Goal: Information Seeking & Learning: Learn about a topic

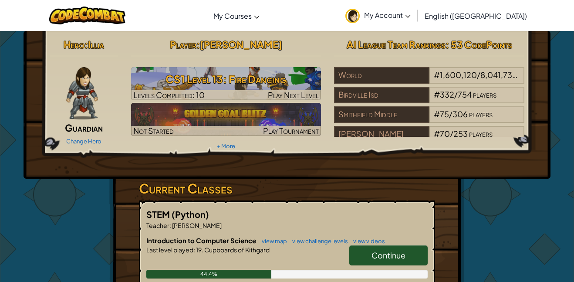
click at [409, 256] on link "Continue" at bounding box center [388, 255] width 78 height 20
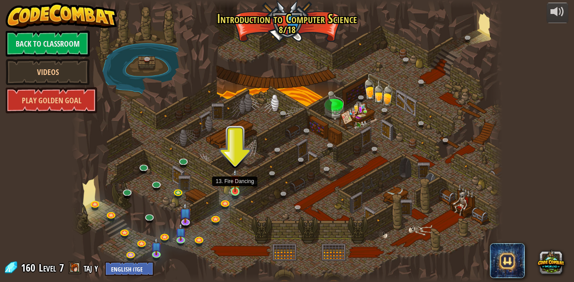
click at [234, 187] on img at bounding box center [235, 181] width 10 height 24
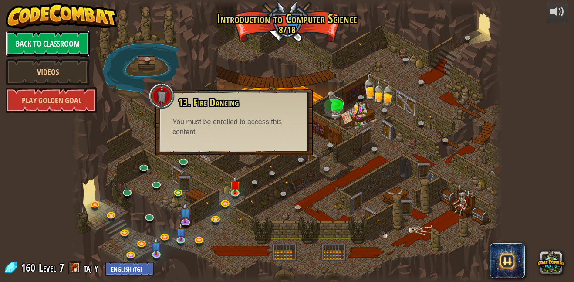
click at [67, 44] on link "Back to Classroom" at bounding box center [48, 43] width 84 height 26
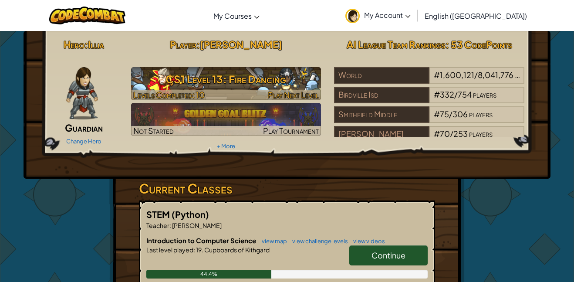
click at [221, 97] on div at bounding box center [226, 95] width 190 height 10
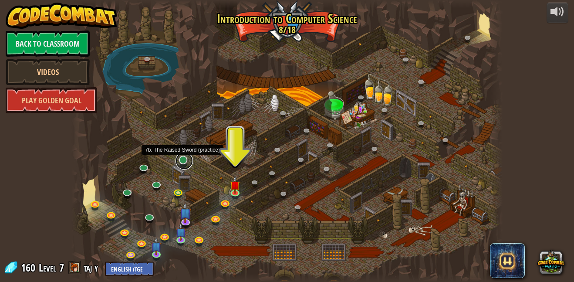
click at [189, 159] on link at bounding box center [184, 160] width 17 height 17
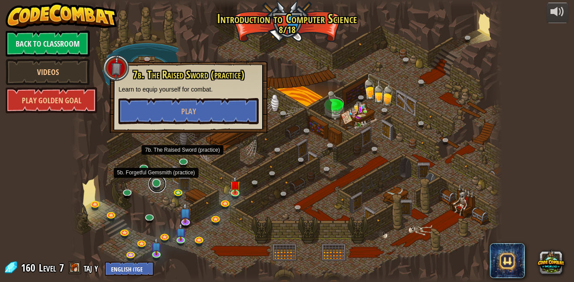
click at [156, 185] on link at bounding box center [157, 183] width 17 height 17
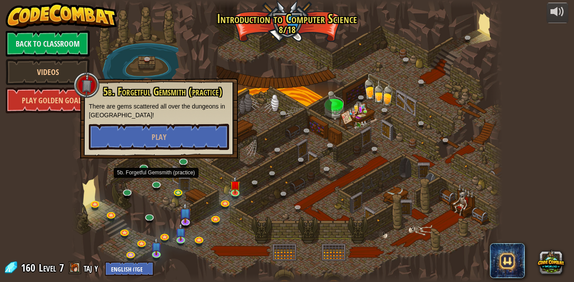
click at [146, 176] on div at bounding box center [286, 141] width 431 height 282
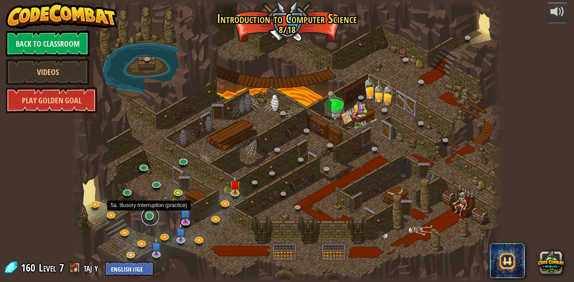
click at [151, 220] on link at bounding box center [150, 216] width 17 height 17
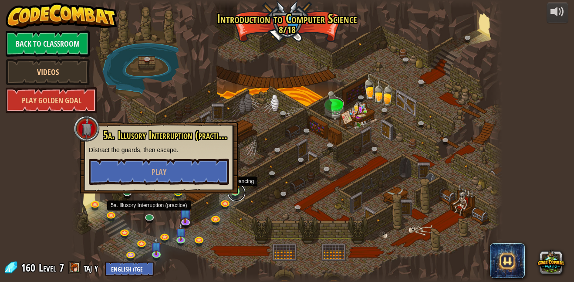
click at [235, 197] on link at bounding box center [236, 192] width 17 height 17
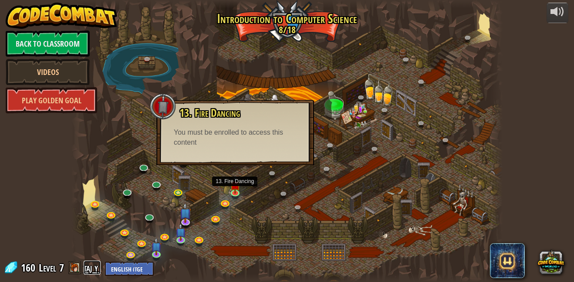
click at [88, 268] on link "taj y" at bounding box center [92, 267] width 17 height 14
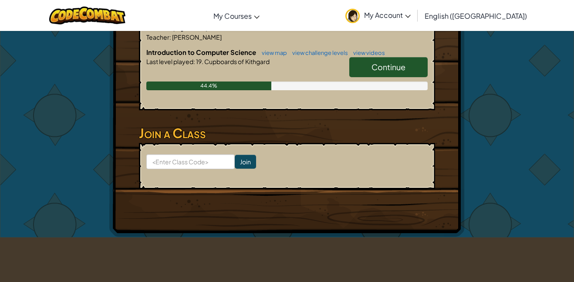
scroll to position [239, 0]
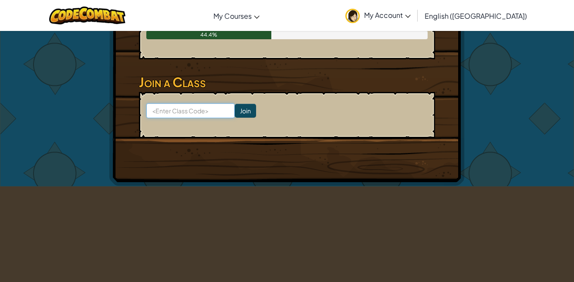
click at [208, 112] on input at bounding box center [190, 110] width 88 height 15
type input "HairFearSharp"
click input "Join" at bounding box center [245, 111] width 21 height 14
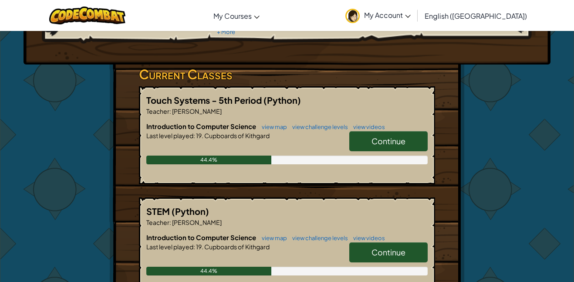
scroll to position [116, 0]
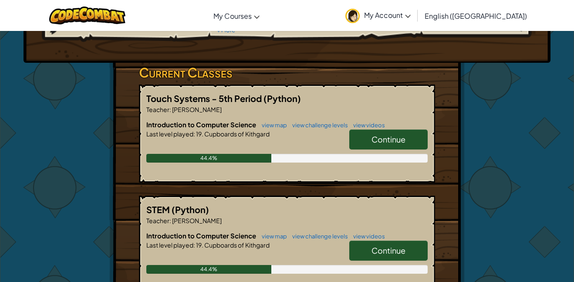
click at [402, 137] on span "Continue" at bounding box center [389, 139] width 34 height 10
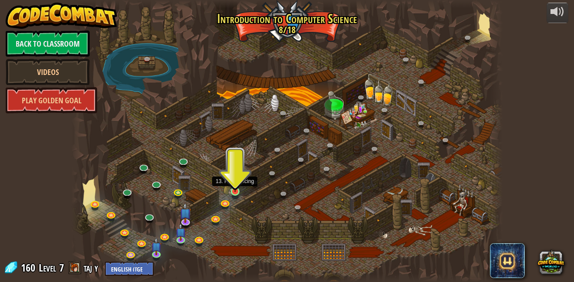
click at [234, 190] on img at bounding box center [235, 181] width 10 height 24
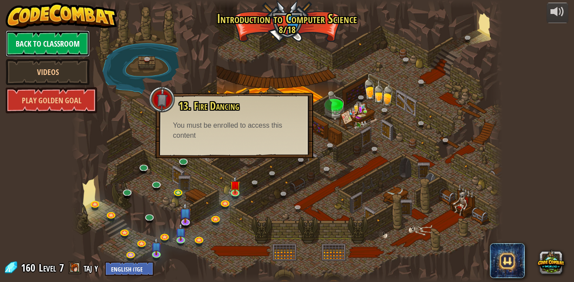
click at [74, 54] on link "Back to Classroom" at bounding box center [48, 43] width 84 height 26
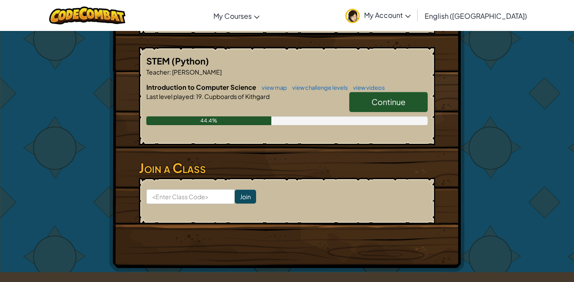
scroll to position [291, 0]
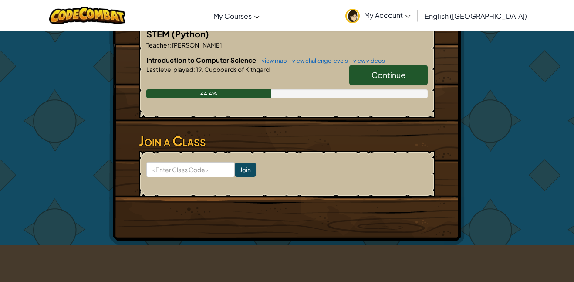
click at [407, 78] on link "Continue" at bounding box center [388, 75] width 78 height 20
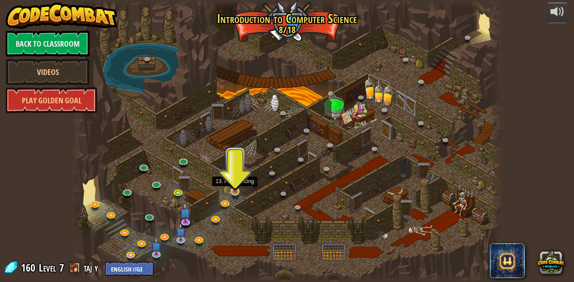
click at [236, 191] on img at bounding box center [235, 181] width 10 height 24
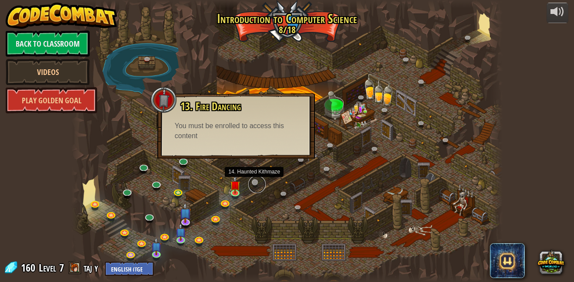
click at [253, 187] on link at bounding box center [256, 184] width 17 height 17
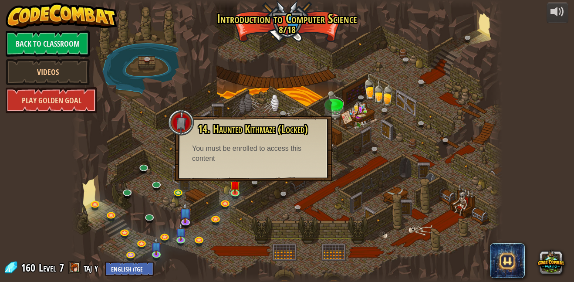
click at [48, 106] on link "Play Golden Goal" at bounding box center [51, 100] width 91 height 26
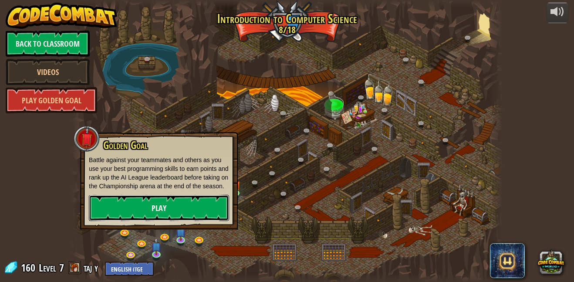
click at [163, 220] on link "Play" at bounding box center [159, 208] width 140 height 26
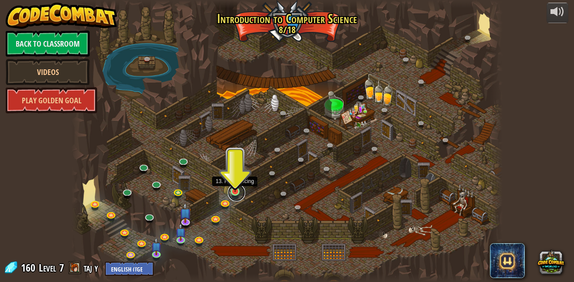
click at [236, 198] on link at bounding box center [236, 192] width 17 height 17
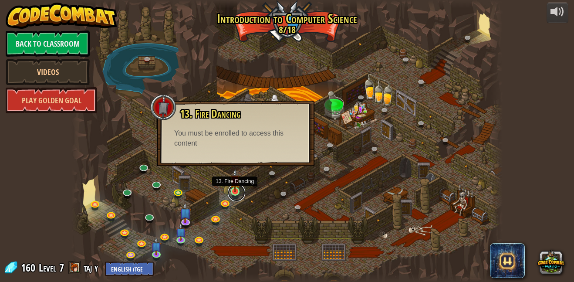
click at [232, 193] on link at bounding box center [236, 192] width 17 height 17
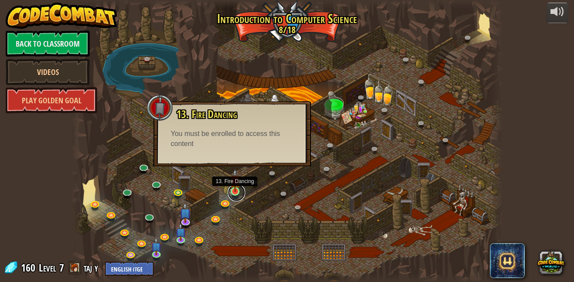
click at [232, 193] on link at bounding box center [236, 192] width 17 height 17
click at [191, 242] on div at bounding box center [286, 141] width 431 height 282
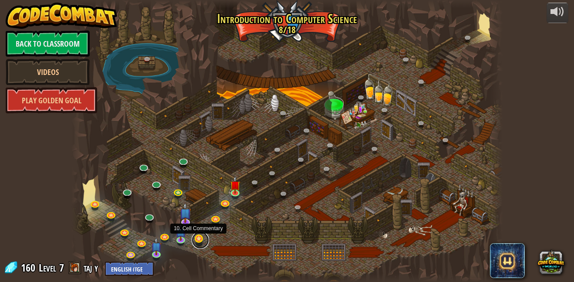
click at [192, 242] on link at bounding box center [200, 239] width 17 height 17
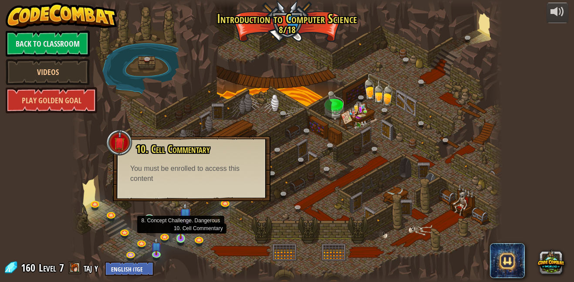
click at [184, 229] on img at bounding box center [181, 228] width 10 height 24
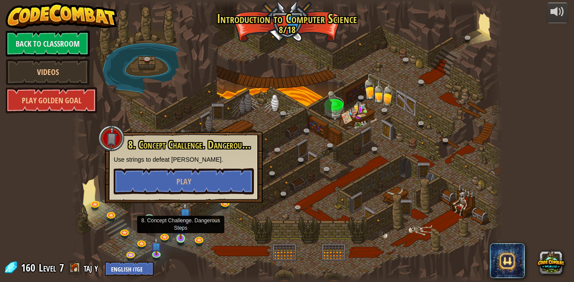
click at [185, 229] on img at bounding box center [181, 228] width 10 height 24
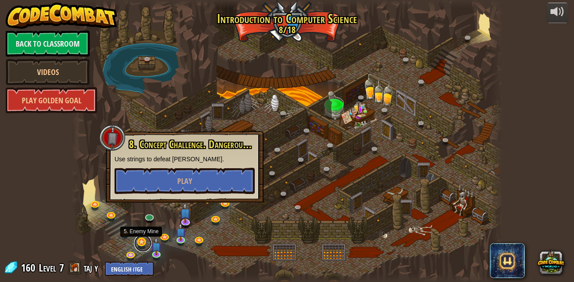
click at [148, 239] on link at bounding box center [142, 242] width 17 height 17
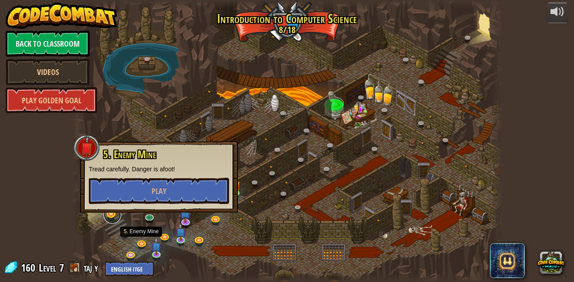
click at [114, 217] on link at bounding box center [112, 214] width 17 height 17
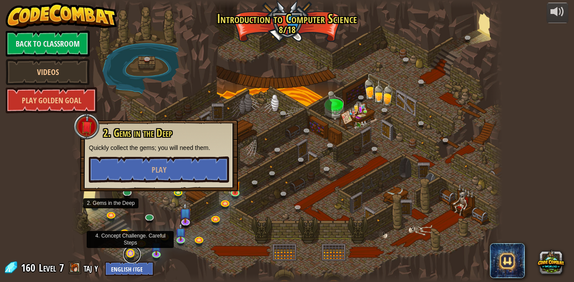
click at [128, 256] on link at bounding box center [131, 254] width 17 height 17
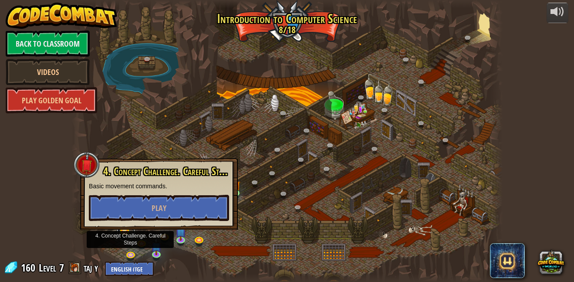
click at [124, 233] on link at bounding box center [125, 231] width 17 height 17
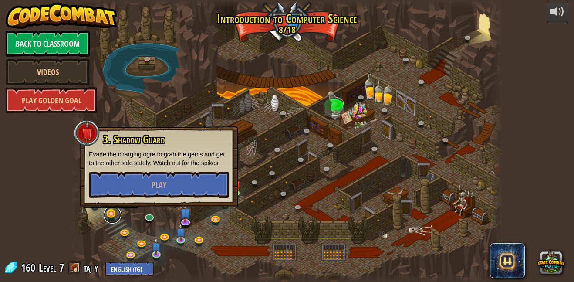
click at [114, 216] on link at bounding box center [112, 214] width 17 height 17
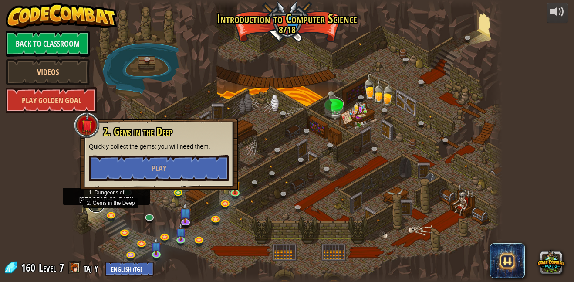
click at [91, 205] on link at bounding box center [96, 203] width 17 height 17
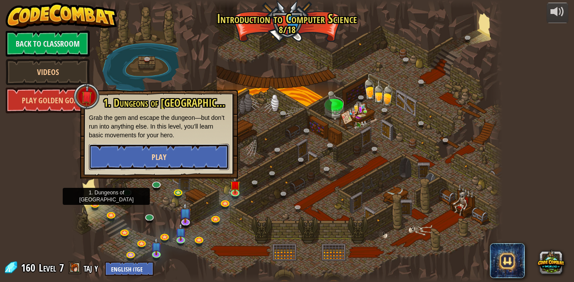
click at [147, 161] on button "Play" at bounding box center [159, 157] width 140 height 26
